Goal: Information Seeking & Learning: Find specific fact

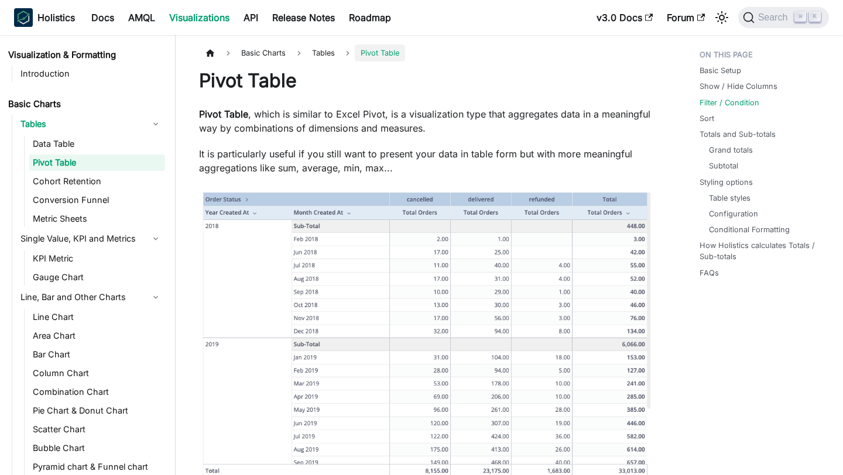
scroll to position [1503, 0]
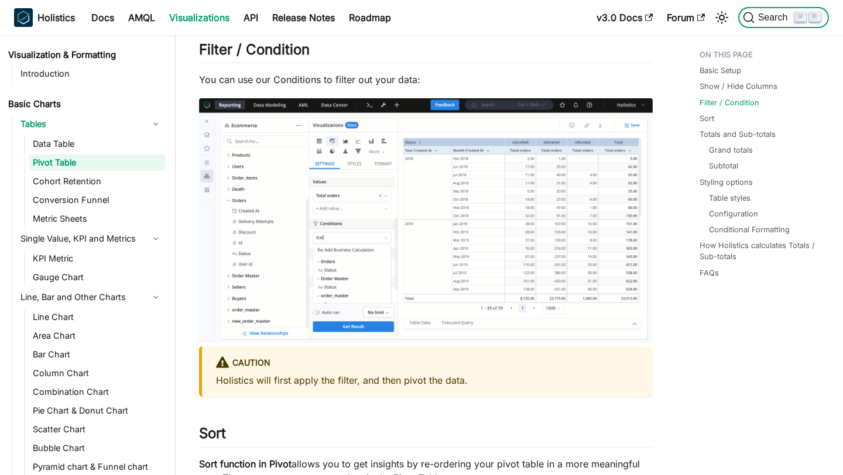
click at [758, 23] on button "Search ⌘ K" at bounding box center [783, 17] width 91 height 21
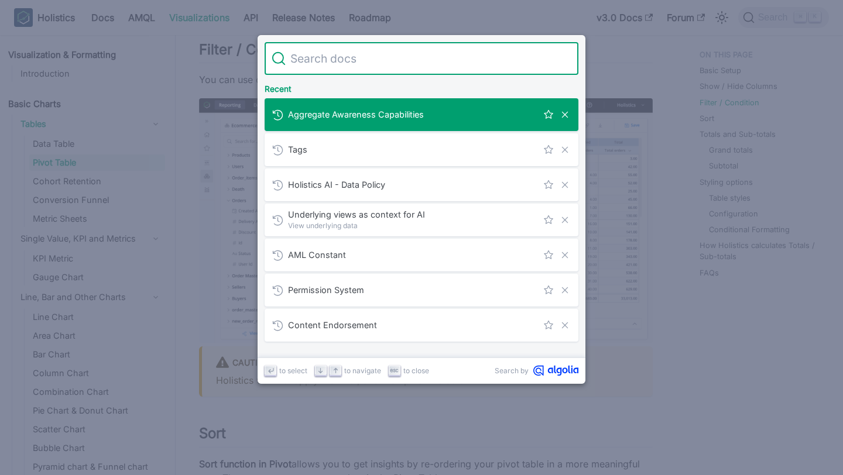
scroll to position [0, 0]
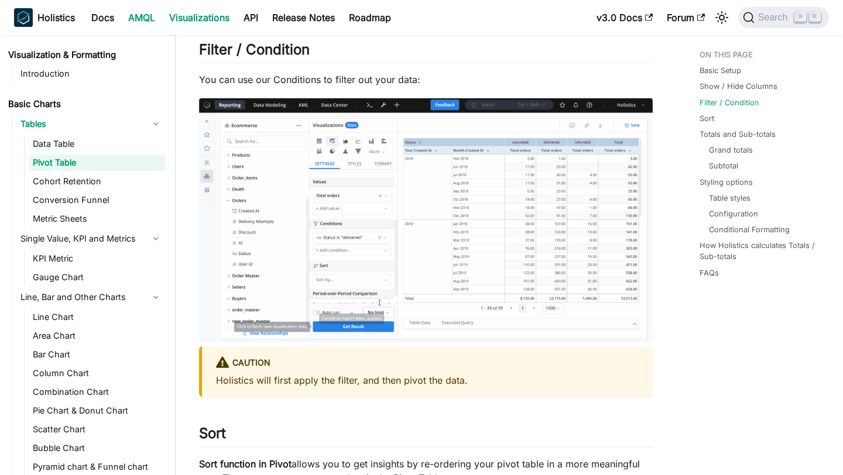
click at [134, 20] on link "AMQL" at bounding box center [141, 17] width 41 height 19
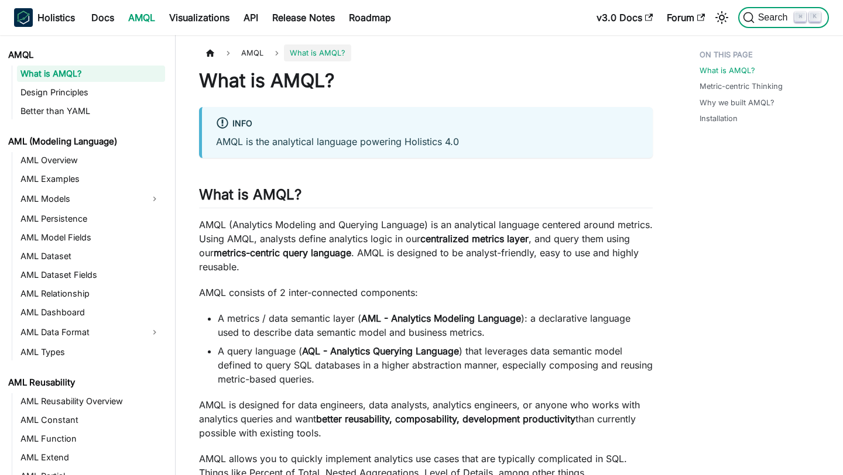
click at [766, 23] on span "Search" at bounding box center [769, 18] width 52 height 12
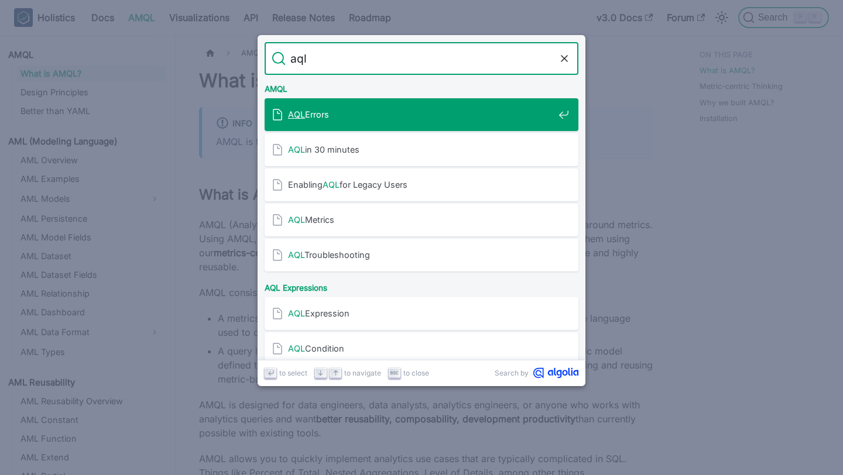
type input "aql"
click at [439, 125] on div "AQL Errors" at bounding box center [425, 114] width 307 height 33
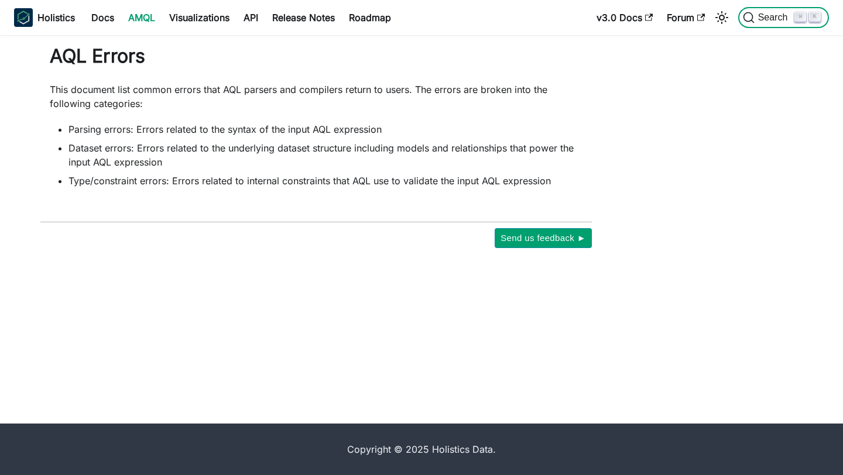
click at [775, 16] on span "Search" at bounding box center [775, 17] width 40 height 11
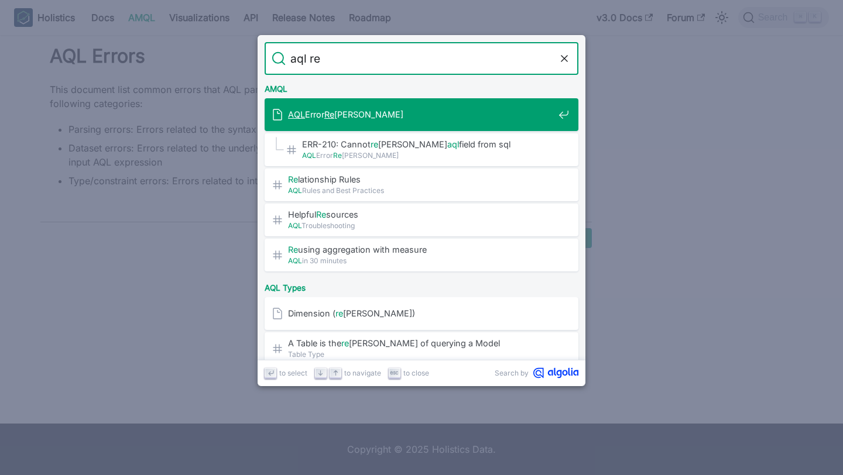
type input "aql ref"
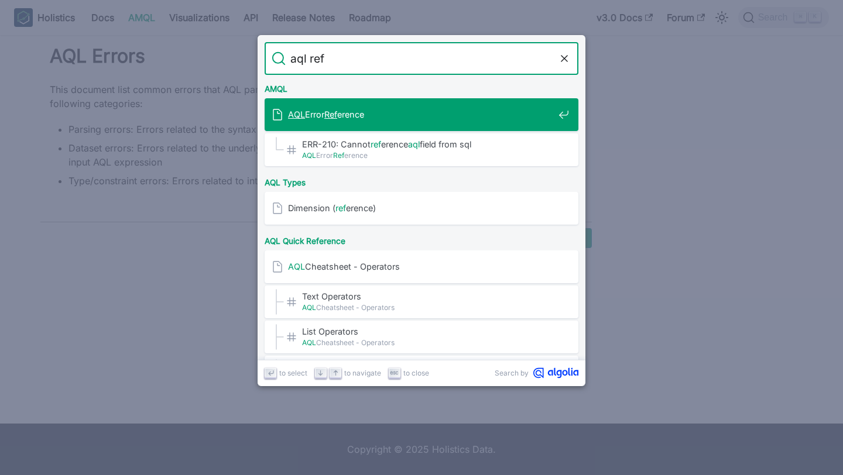
click at [457, 118] on span "AQL Error Ref erence" at bounding box center [421, 114] width 266 height 11
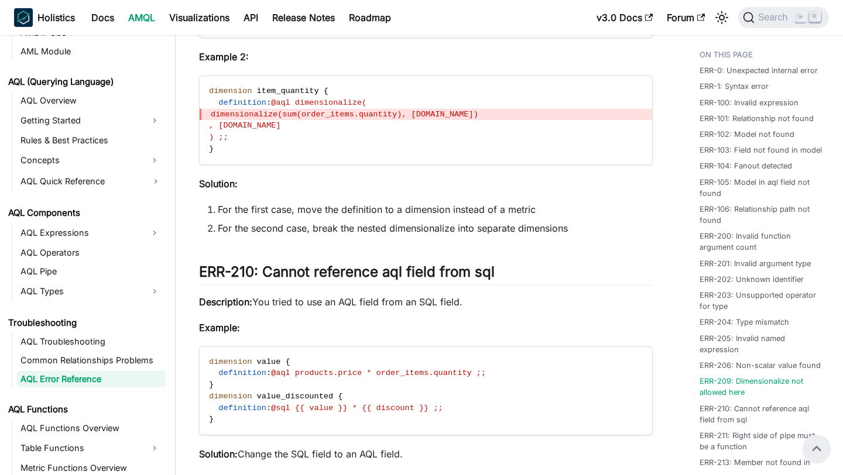
scroll to position [2647, 0]
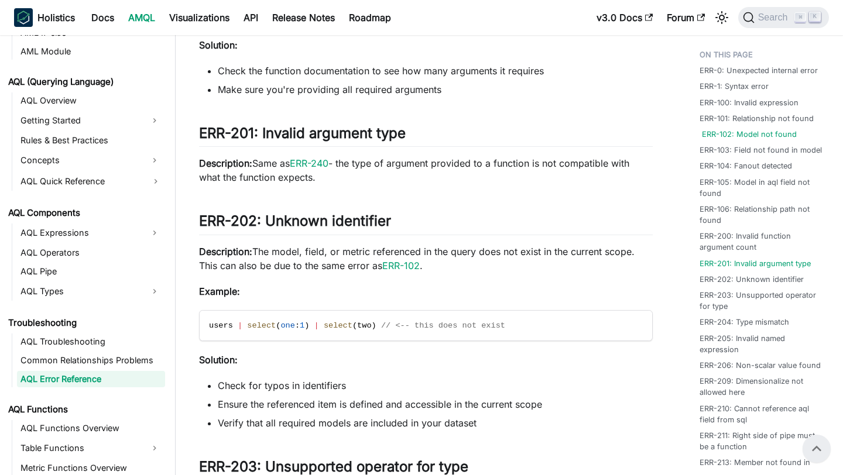
click at [775, 135] on link "ERR-102: Model not found" at bounding box center [749, 134] width 95 height 11
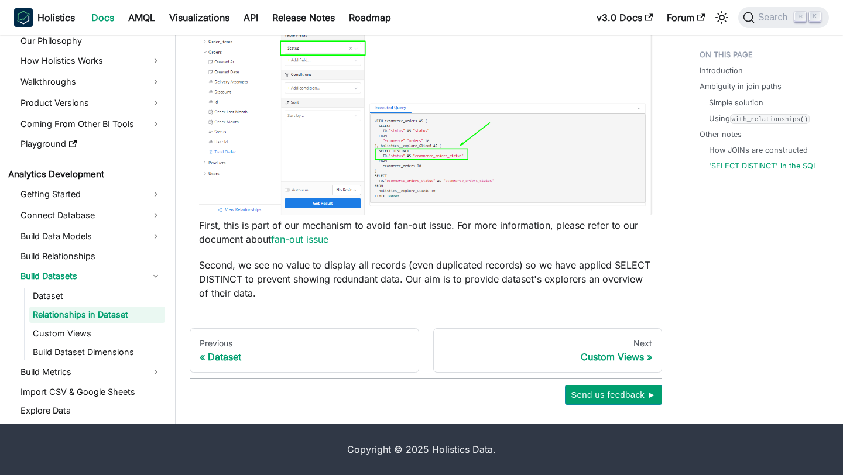
scroll to position [3453, 0]
